Goal: Transaction & Acquisition: Purchase product/service

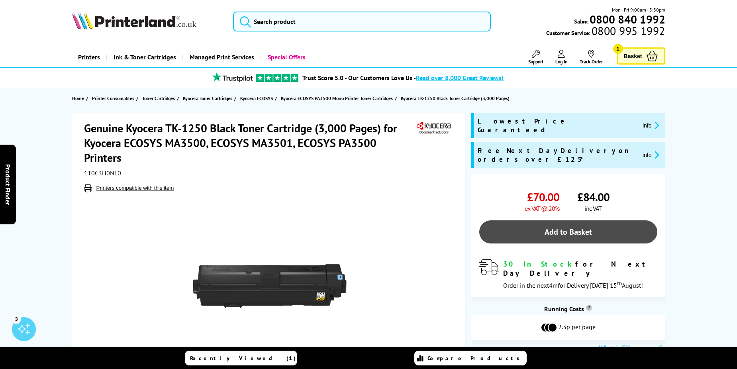
scroll to position [80, 0]
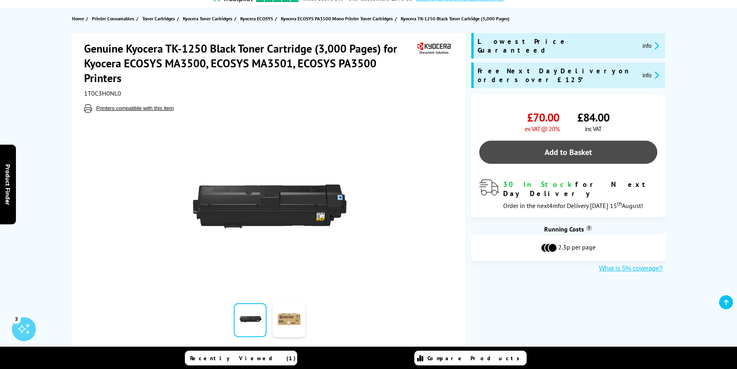
click at [546, 141] on link "Add to Basket" at bounding box center [569, 152] width 178 height 23
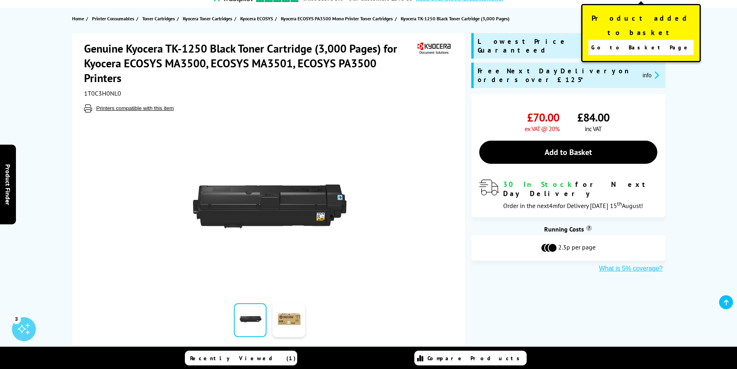
click at [425, 114] on div at bounding box center [270, 202] width 372 height 180
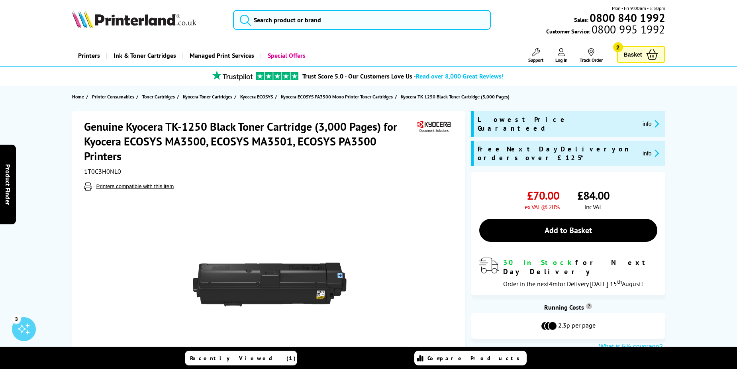
scroll to position [0, 0]
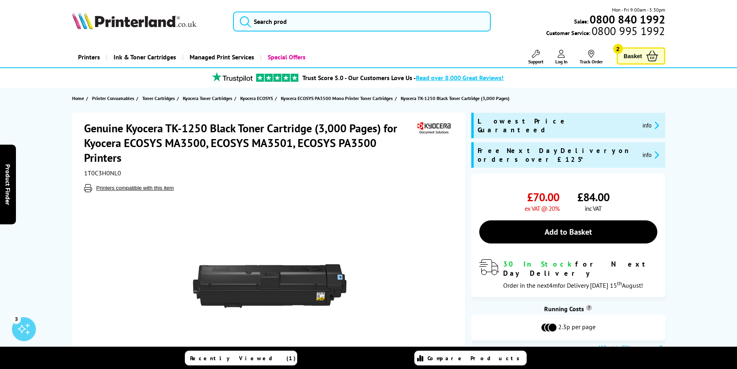
click at [631, 57] on span "Basket" at bounding box center [633, 56] width 18 height 11
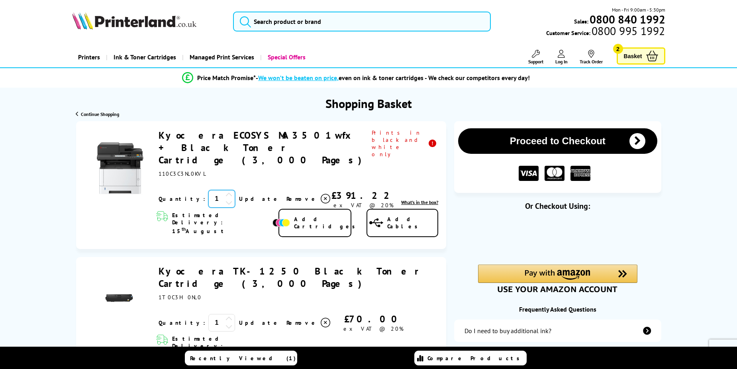
click at [208, 190] on input "1" at bounding box center [221, 199] width 27 height 18
type input "10"
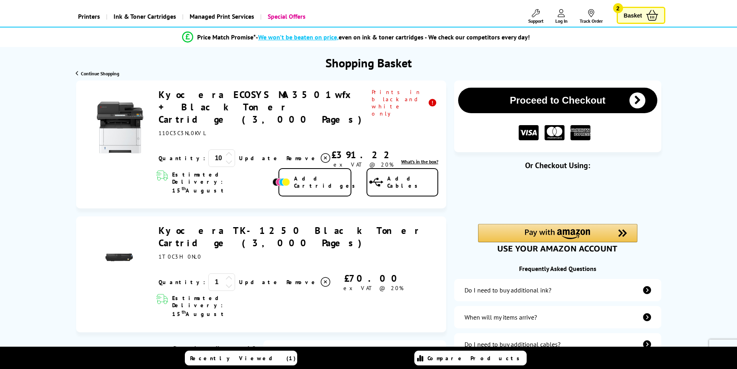
scroll to position [40, 0]
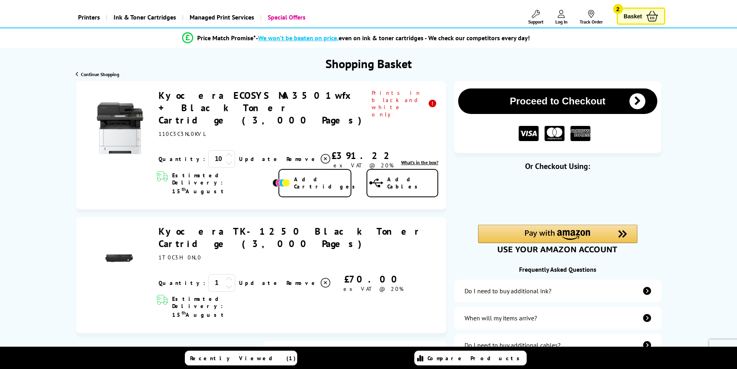
click at [287, 155] on span "Remove" at bounding box center [302, 158] width 31 height 7
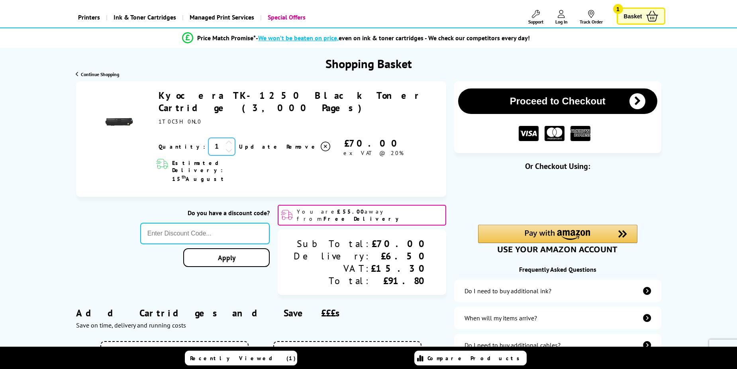
click at [208, 138] on input "1" at bounding box center [221, 147] width 27 height 18
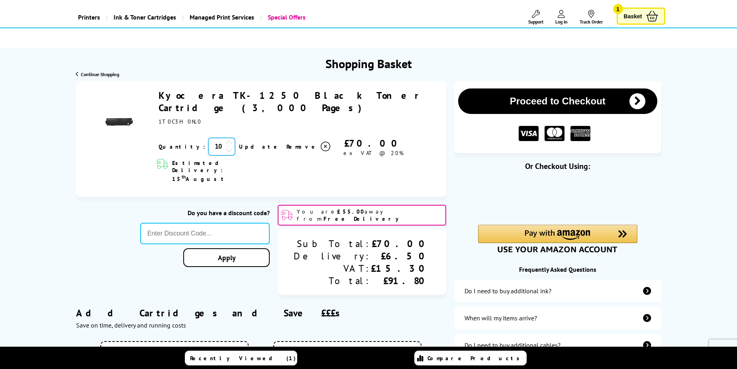
type input "10"
click at [145, 153] on div "Kyocera TK-1250 Black Toner Cartridge (3,000 Pages) ex VAT @ 20% 10 Update" at bounding box center [261, 137] width 355 height 96
click at [239, 143] on link "Update" at bounding box center [259, 146] width 41 height 7
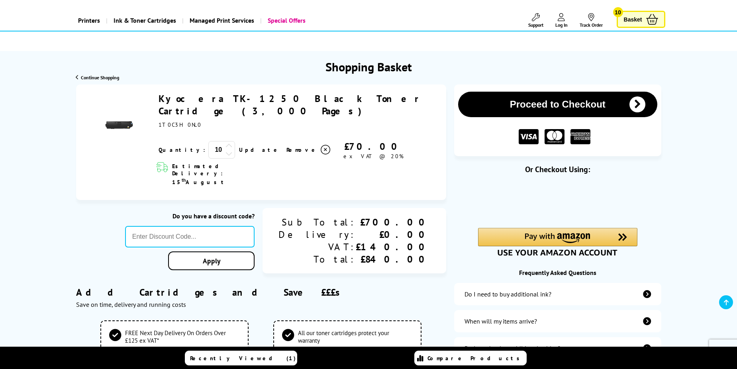
scroll to position [0, 0]
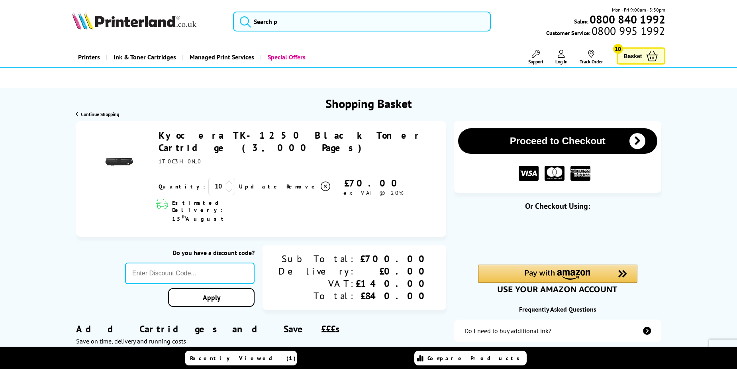
drag, startPoint x: 155, startPoint y: 133, endPoint x: 384, endPoint y: 139, distance: 228.5
click at [384, 139] on div "Kyocera TK-1250 Black Toner Cartridge (3,000 Pages)" at bounding box center [297, 162] width 284 height 67
copy link "Kyocera TK-1250 Black Toner Cartridge (3,000 Pages)"
